Goal: Task Accomplishment & Management: Manage account settings

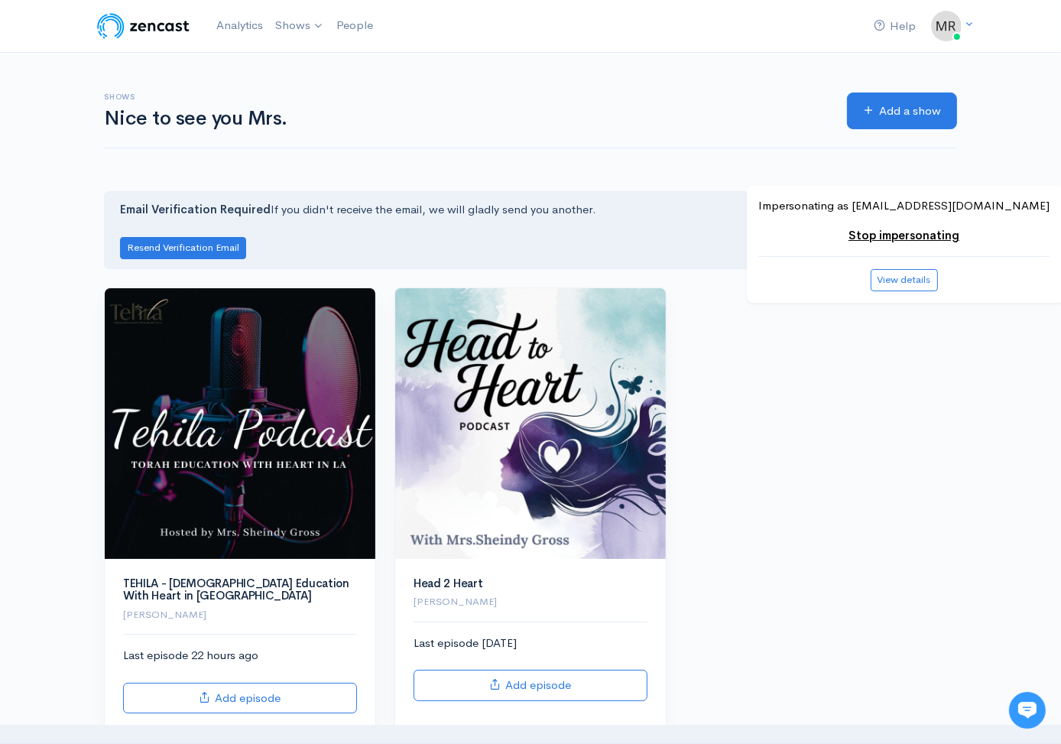
click at [291, 374] on img at bounding box center [240, 423] width 271 height 271
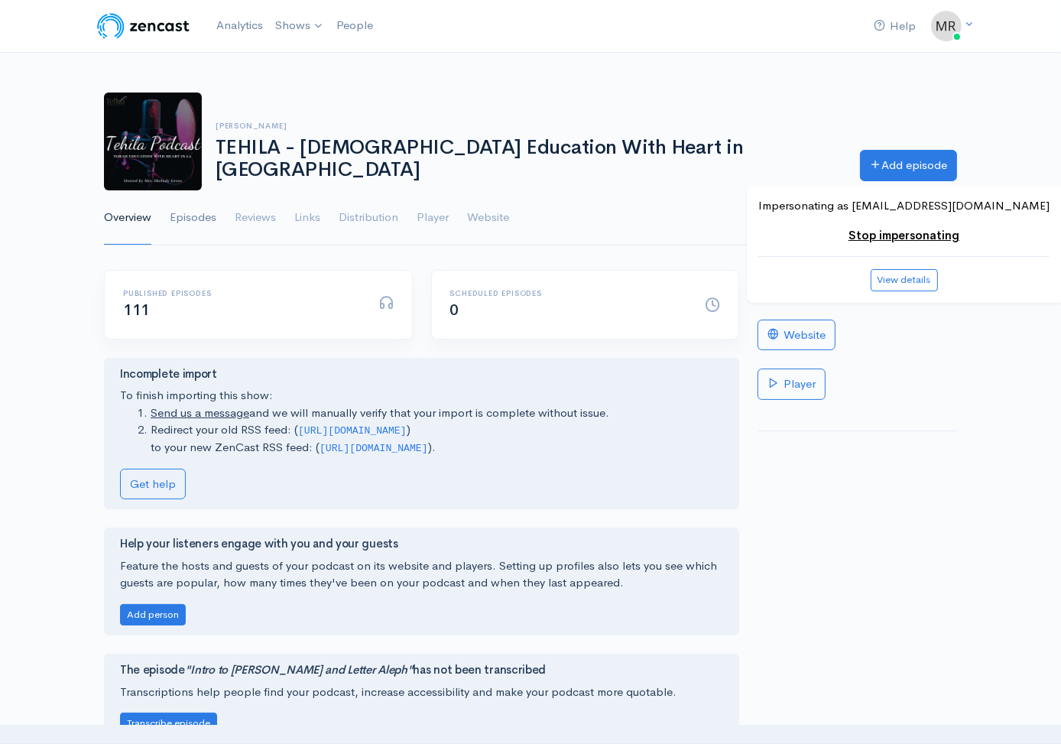
click at [204, 226] on link "Episodes" at bounding box center [193, 217] width 47 height 55
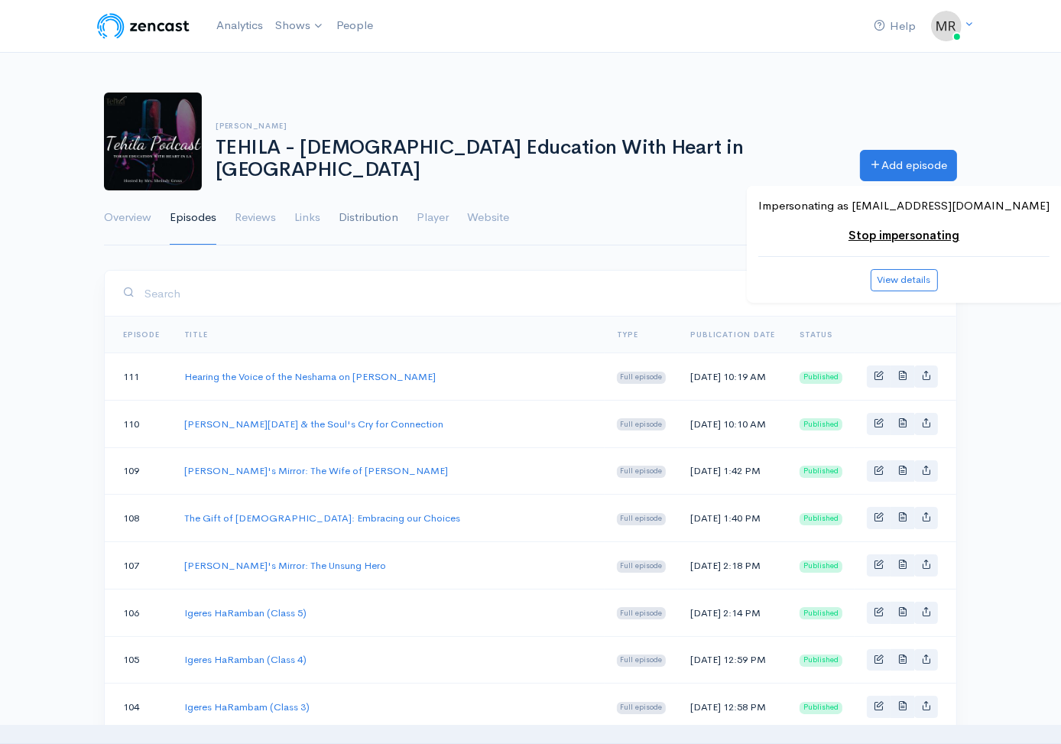
click at [368, 216] on link "Distribution" at bounding box center [369, 217] width 60 height 55
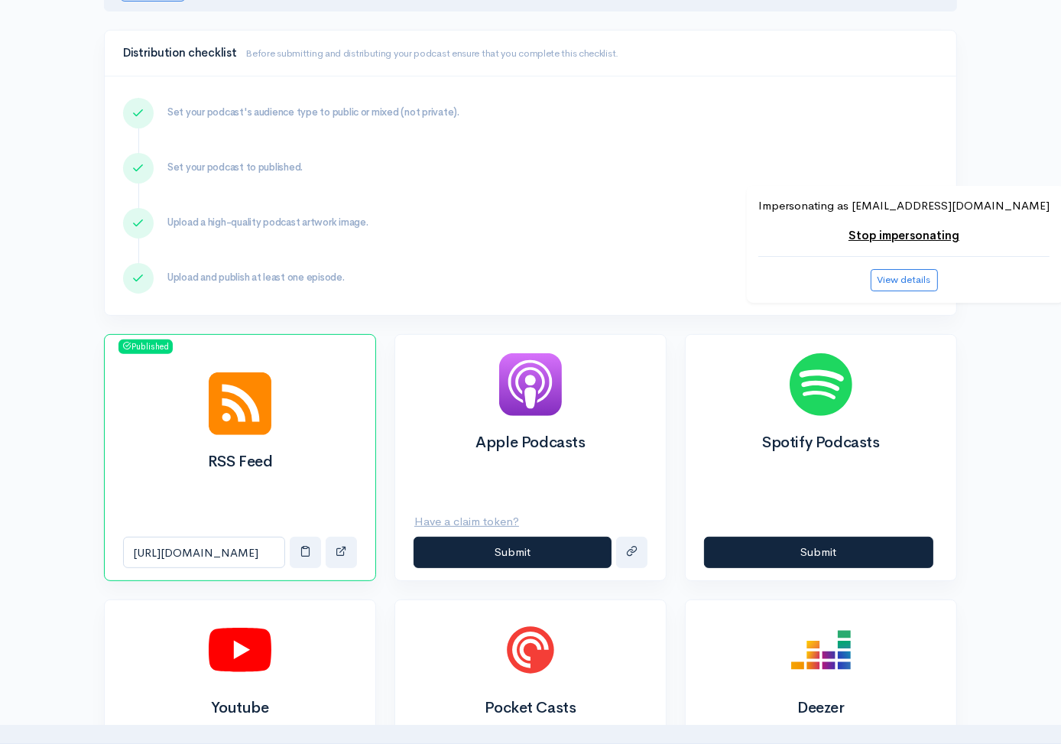
scroll to position [411, 0]
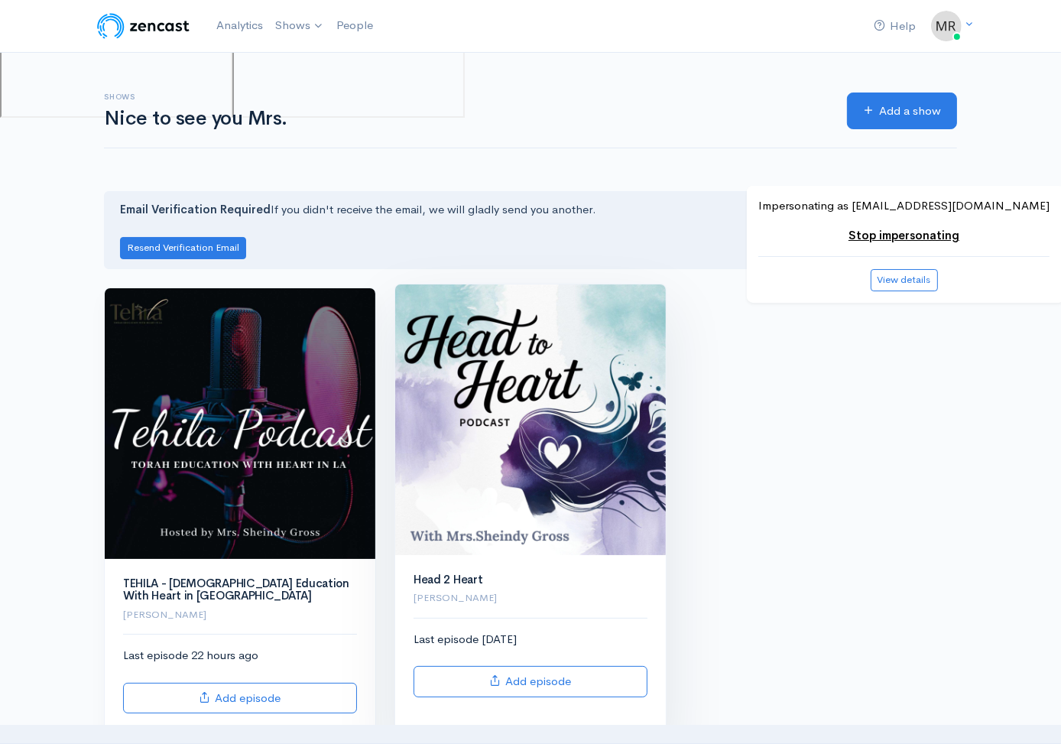
click at [508, 428] on img at bounding box center [530, 419] width 271 height 271
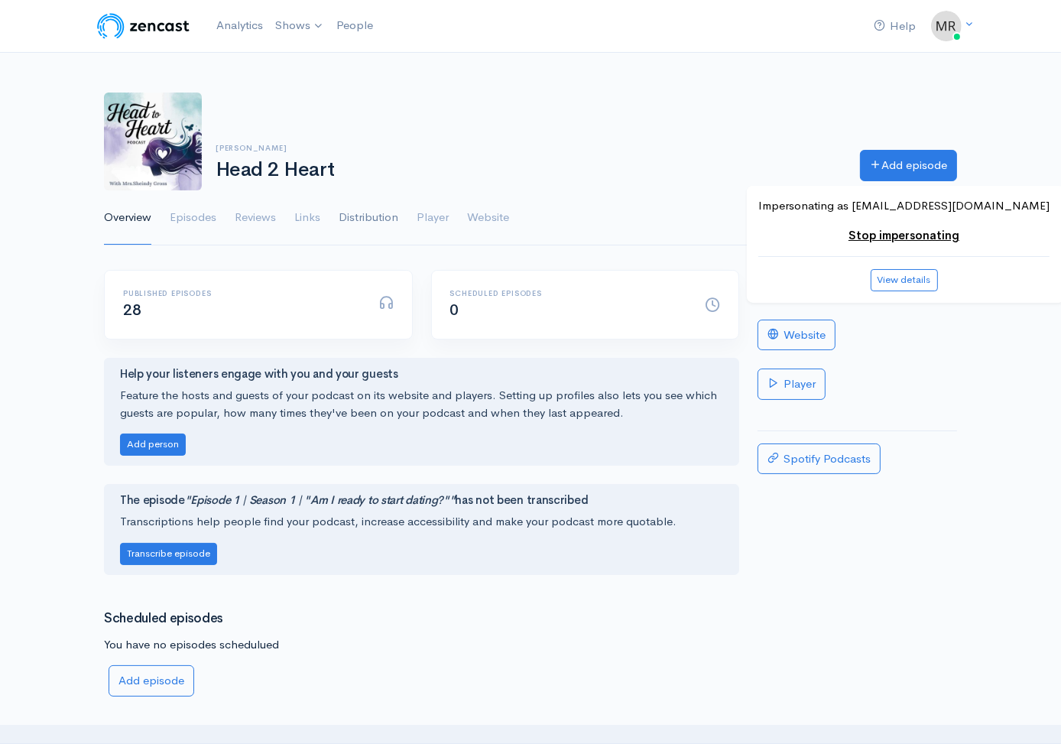
click at [364, 222] on link "Distribution" at bounding box center [369, 217] width 60 height 55
click at [914, 231] on link "Stop impersonating" at bounding box center [904, 235] width 111 height 15
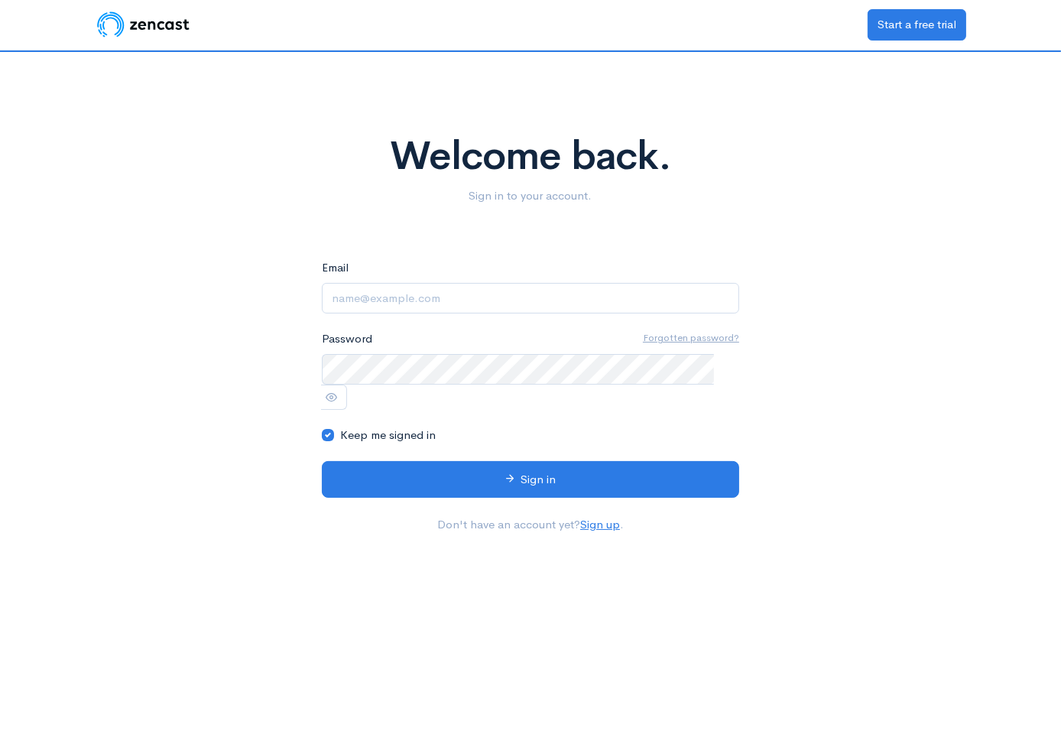
type input "[EMAIL_ADDRESS][DOMAIN_NAME]"
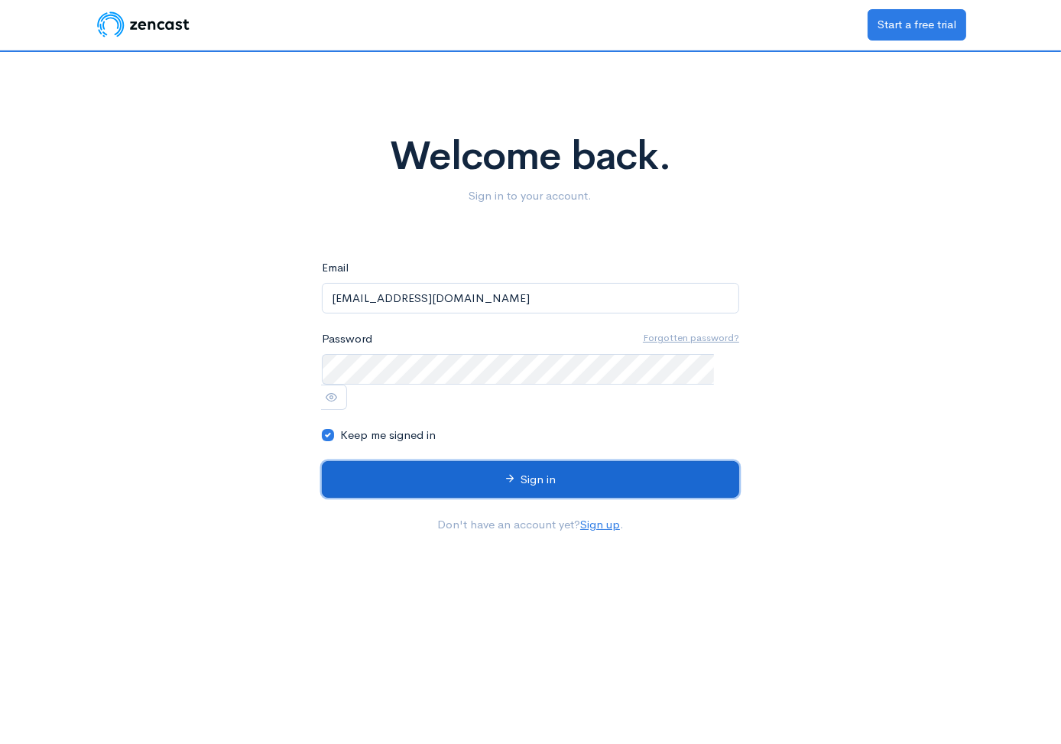
click at [421, 463] on button "Sign in" at bounding box center [531, 479] width 418 height 37
